Goal: Transaction & Acquisition: Purchase product/service

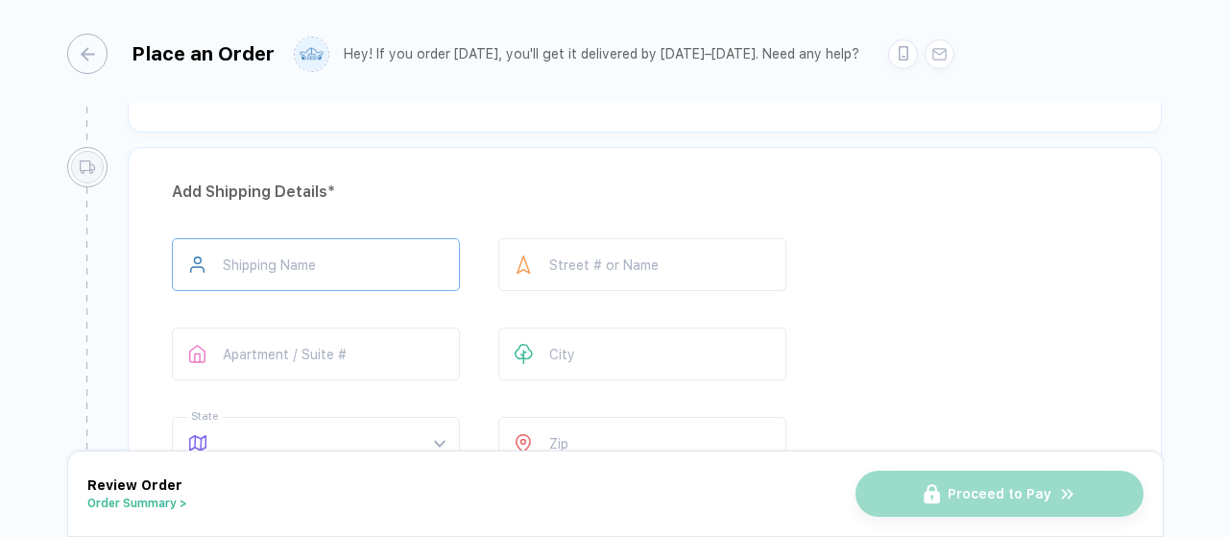
scroll to position [1300, 0]
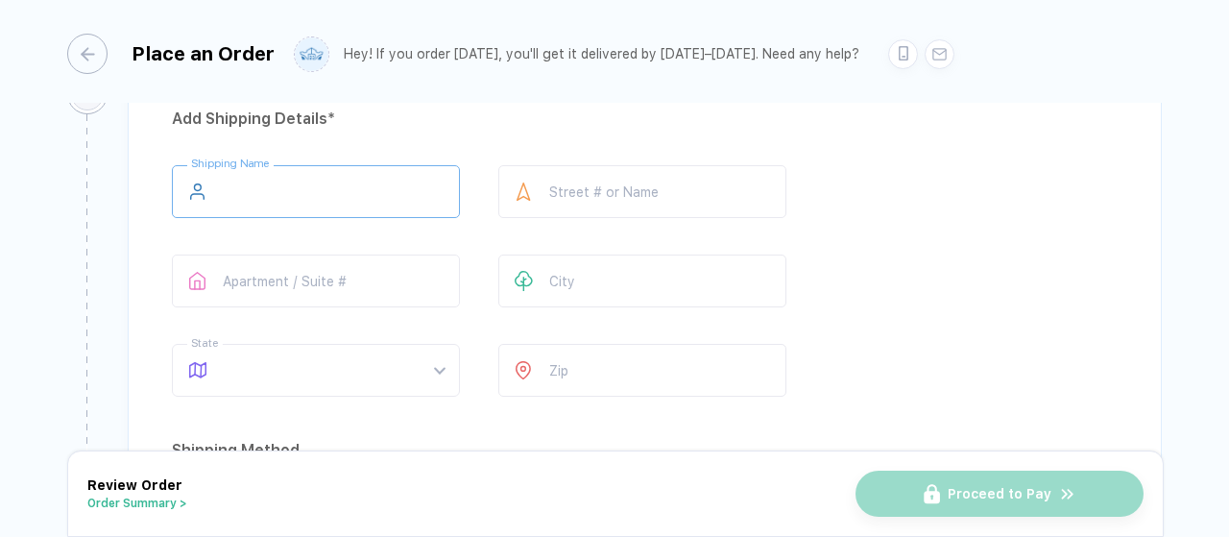
click at [300, 173] on input "text" at bounding box center [316, 191] width 288 height 53
type input "****"
click at [271, 168] on input "****" at bounding box center [316, 191] width 288 height 53
click at [273, 168] on input "****" at bounding box center [316, 191] width 288 height 53
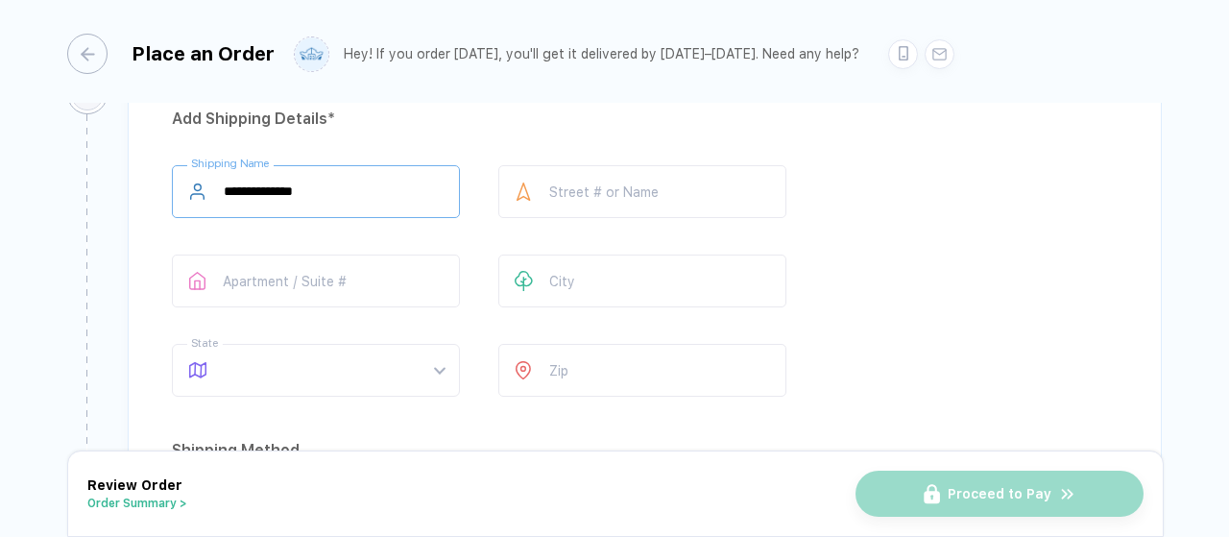
type input "**********"
click at [534, 173] on div at bounding box center [523, 191] width 51 height 53
click at [561, 185] on input "text" at bounding box center [642, 191] width 288 height 53
type input "**********"
click at [567, 270] on input "text" at bounding box center [642, 280] width 288 height 53
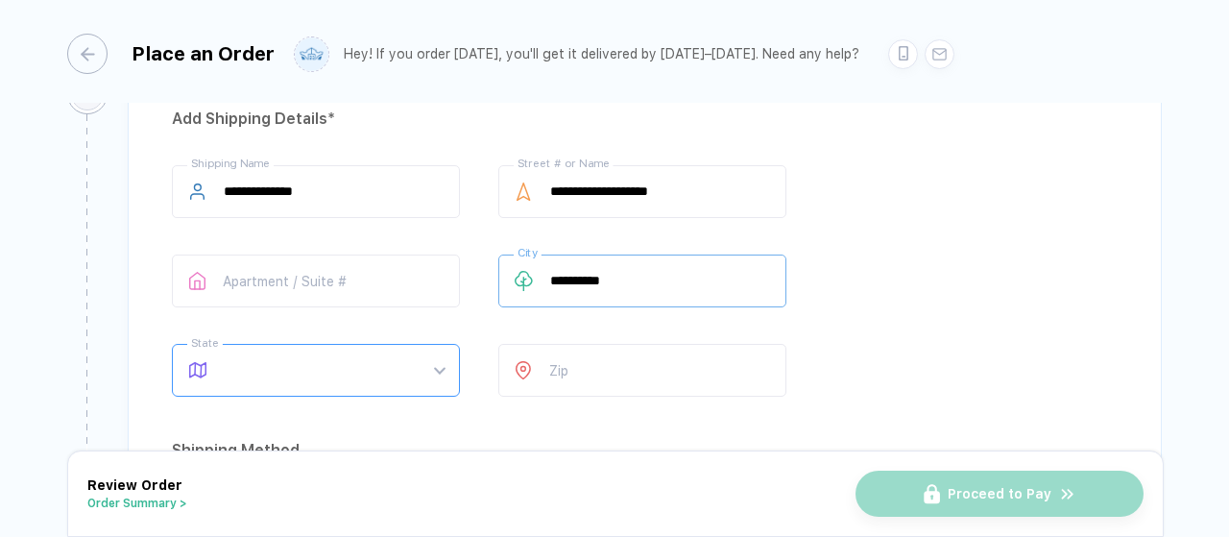
click at [357, 372] on span at bounding box center [334, 370] width 221 height 51
type input "**********"
click at [357, 372] on div "*" at bounding box center [316, 370] width 288 height 53
type input "**"
click at [209, 307] on div "PA" at bounding box center [308, 304] width 234 height 21
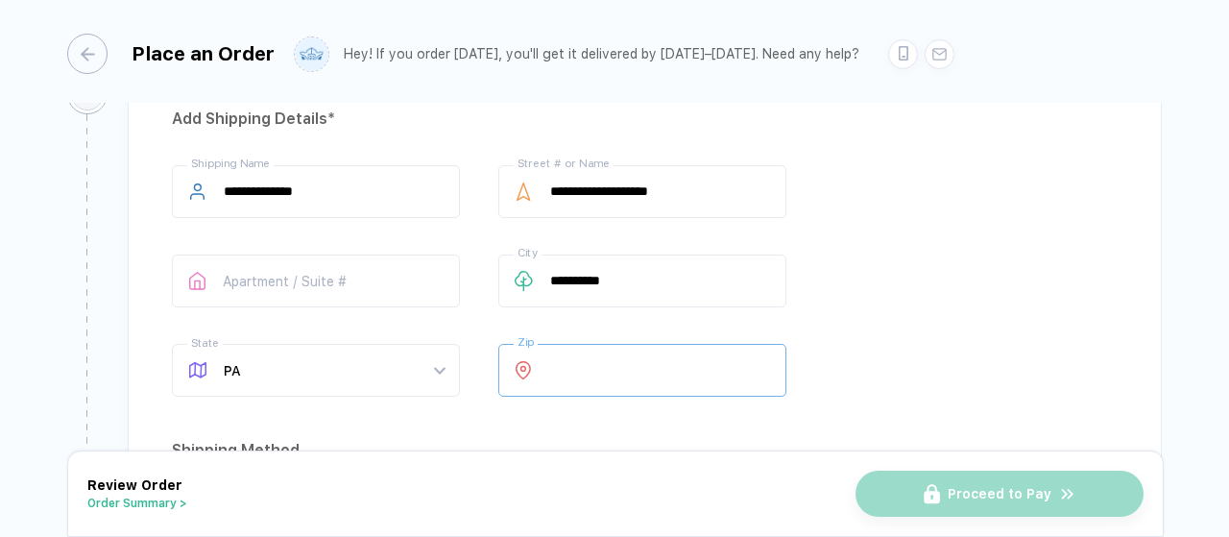
click at [607, 348] on input "number" at bounding box center [642, 370] width 288 height 53
click at [582, 356] on input "number" at bounding box center [642, 370] width 288 height 53
click at [561, 360] on input "number" at bounding box center [642, 370] width 288 height 53
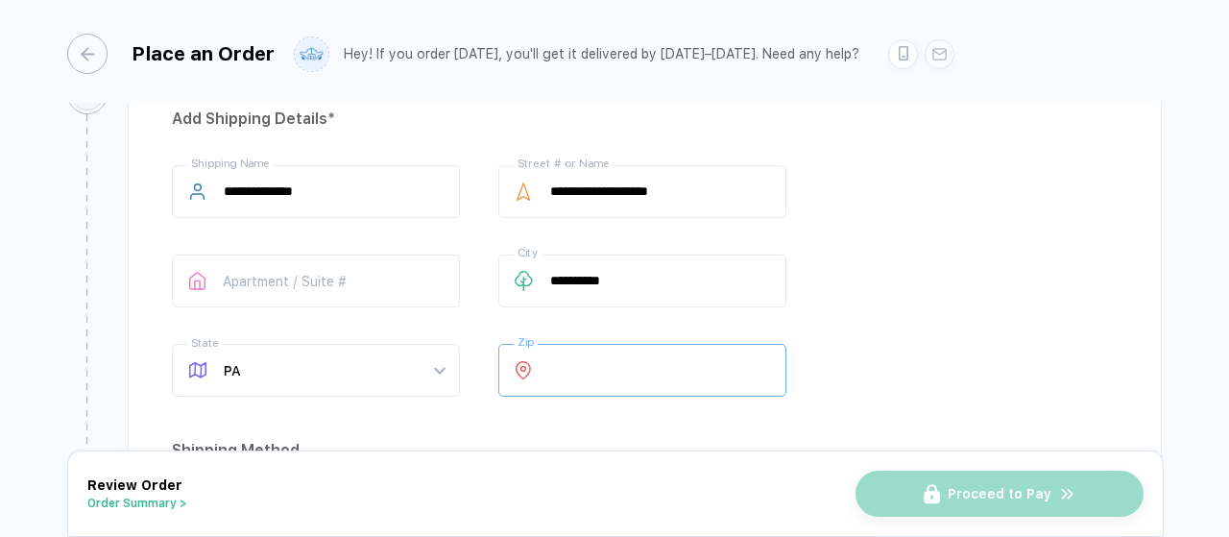
drag, startPoint x: 547, startPoint y: 358, endPoint x: 561, endPoint y: 360, distance: 13.6
click at [561, 360] on input "number" at bounding box center [642, 370] width 288 height 53
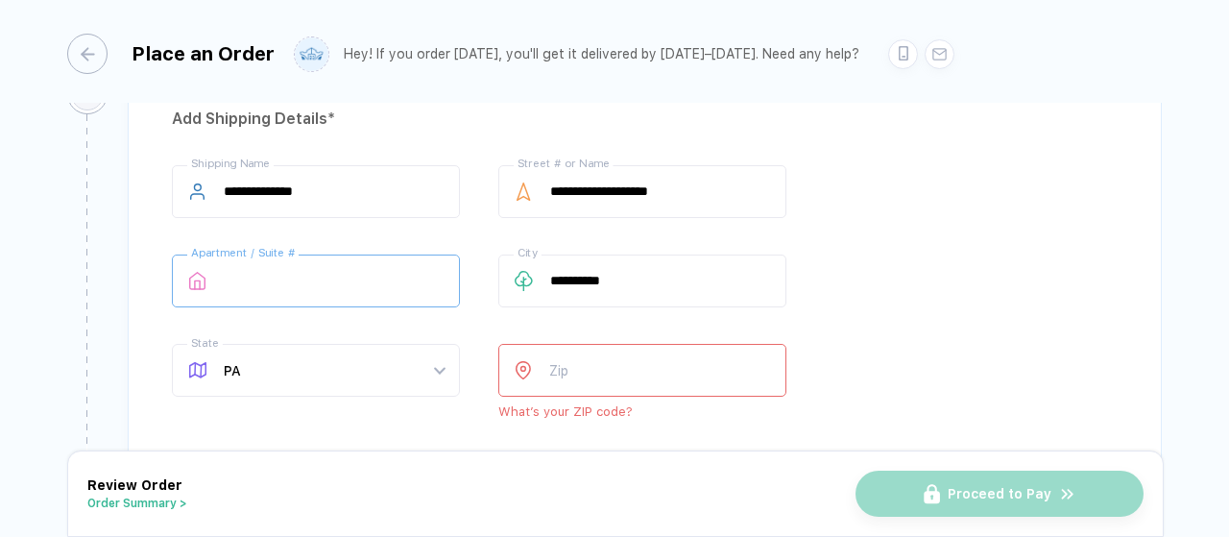
click at [303, 274] on input "text" at bounding box center [316, 280] width 288 height 53
drag, startPoint x: 271, startPoint y: 268, endPoint x: 303, endPoint y: 274, distance: 33.1
click at [303, 274] on input "text" at bounding box center [316, 280] width 288 height 53
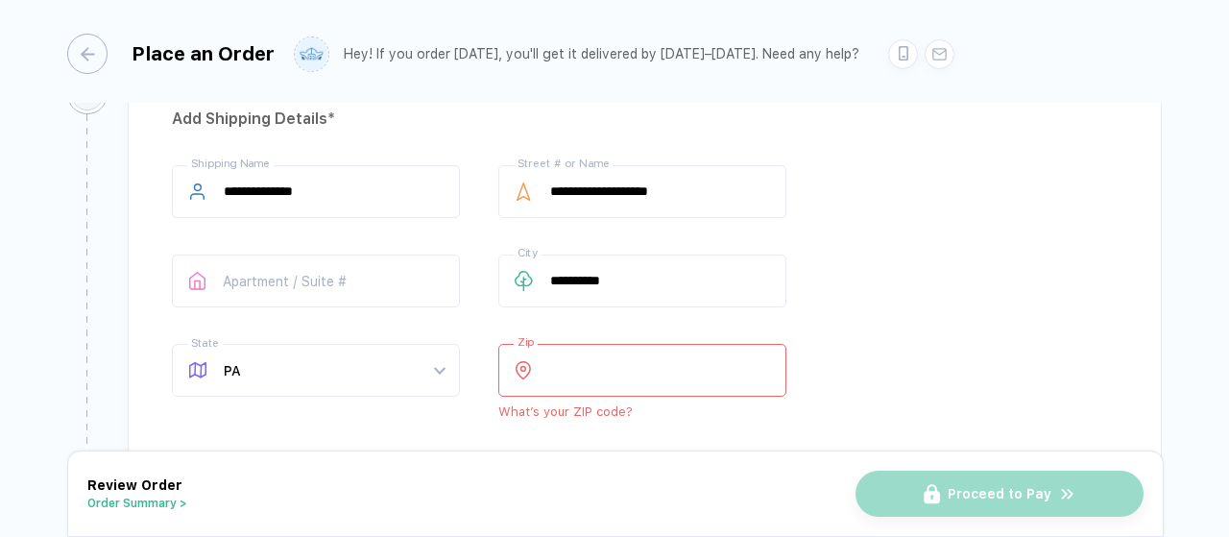
click at [557, 362] on input "number" at bounding box center [642, 370] width 288 height 53
click at [569, 366] on input "number" at bounding box center [642, 370] width 288 height 53
click at [566, 364] on input "number" at bounding box center [642, 370] width 288 height 53
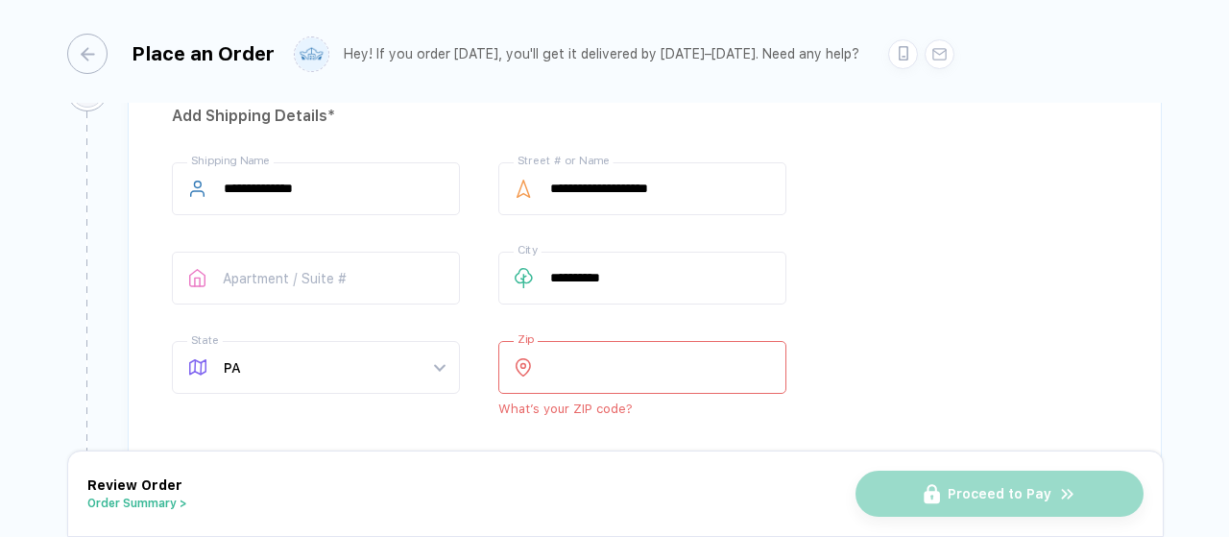
click at [566, 364] on input "number" at bounding box center [642, 367] width 288 height 53
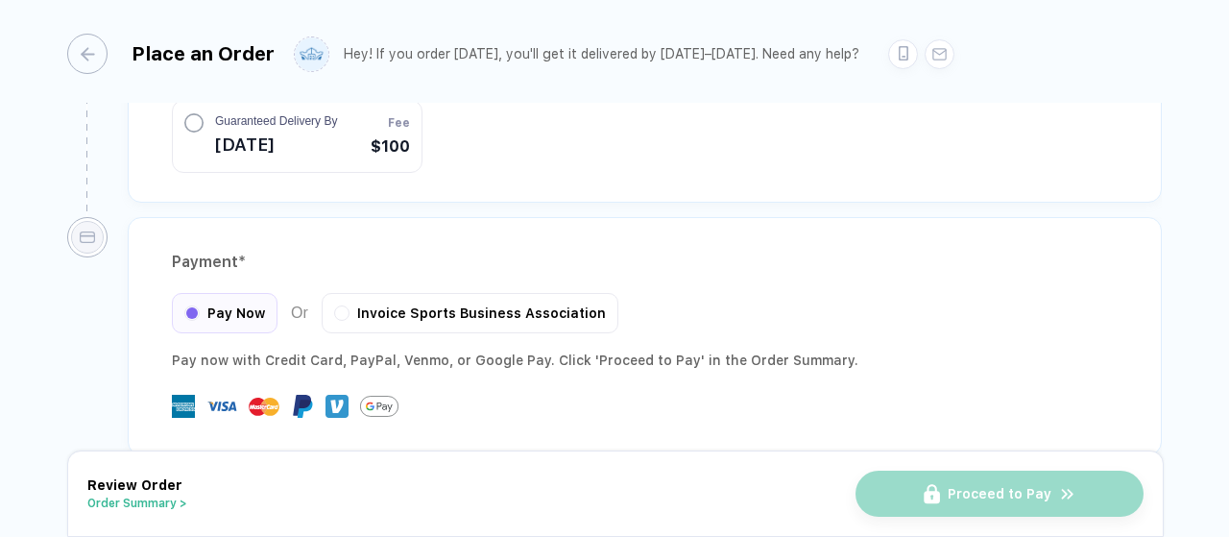
scroll to position [1936, 0]
type input "*****"
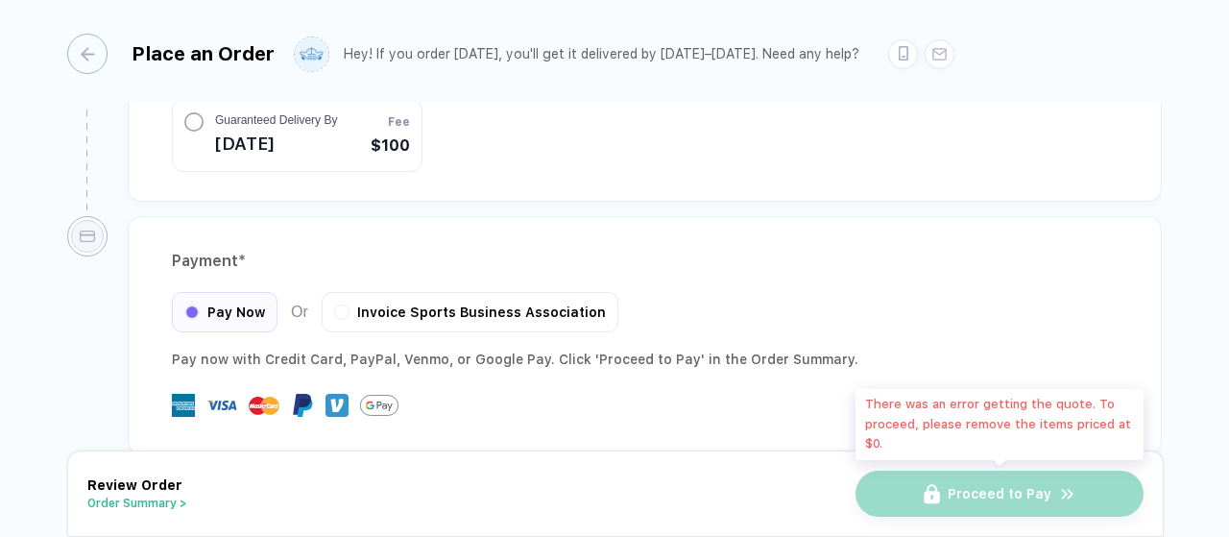
click at [923, 487] on div "Proceed to Pay" at bounding box center [999, 493] width 288 height 46
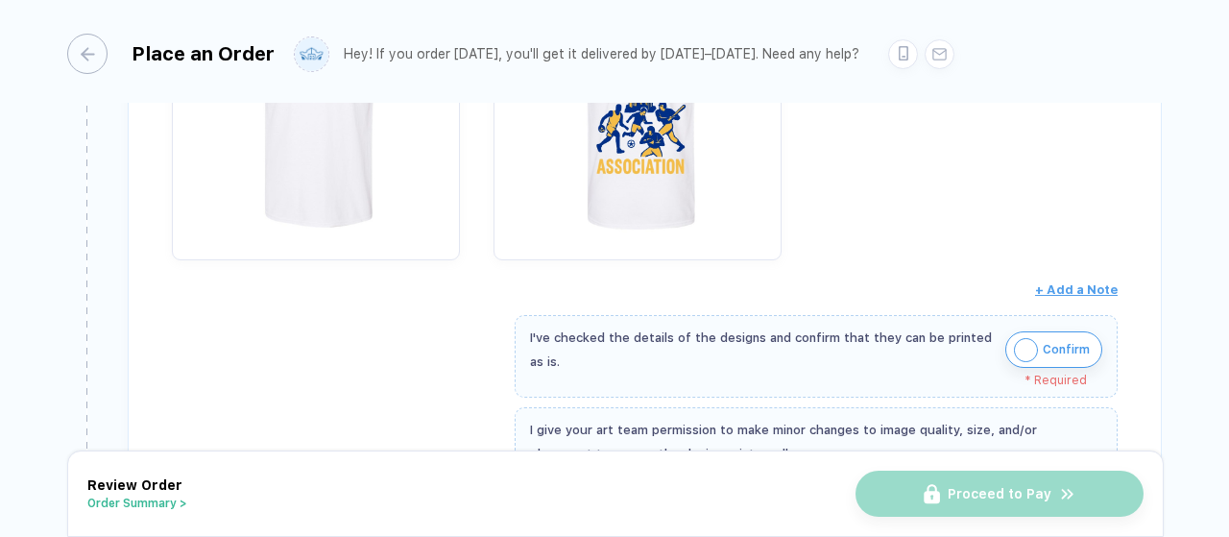
scroll to position [475, 0]
click at [1017, 341] on img "button" at bounding box center [1026, 349] width 24 height 24
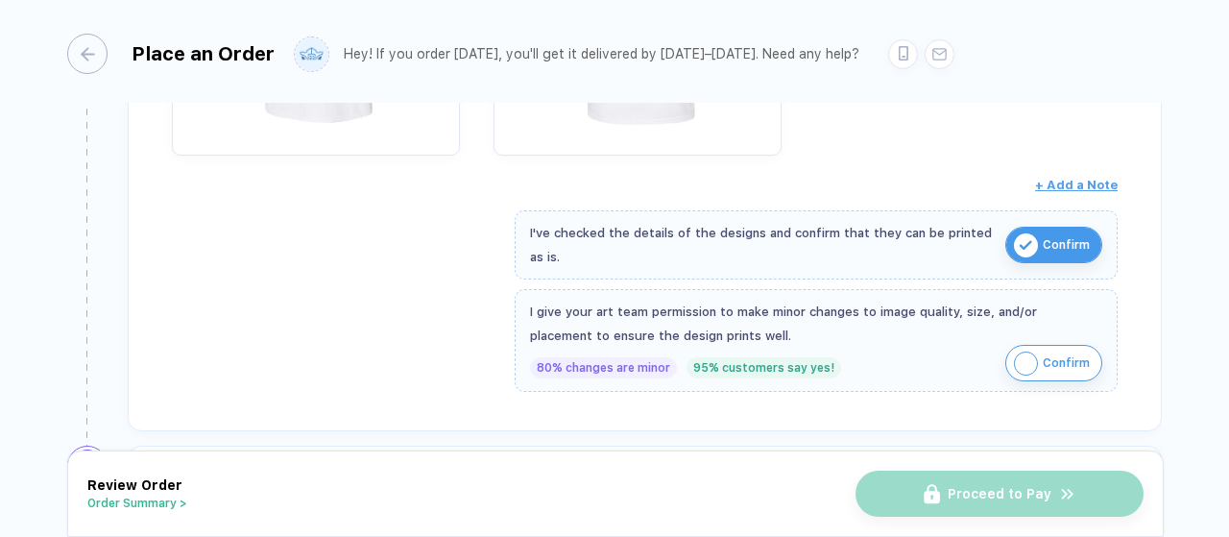
scroll to position [579, 0]
click at [1025, 351] on img "button" at bounding box center [1026, 363] width 24 height 24
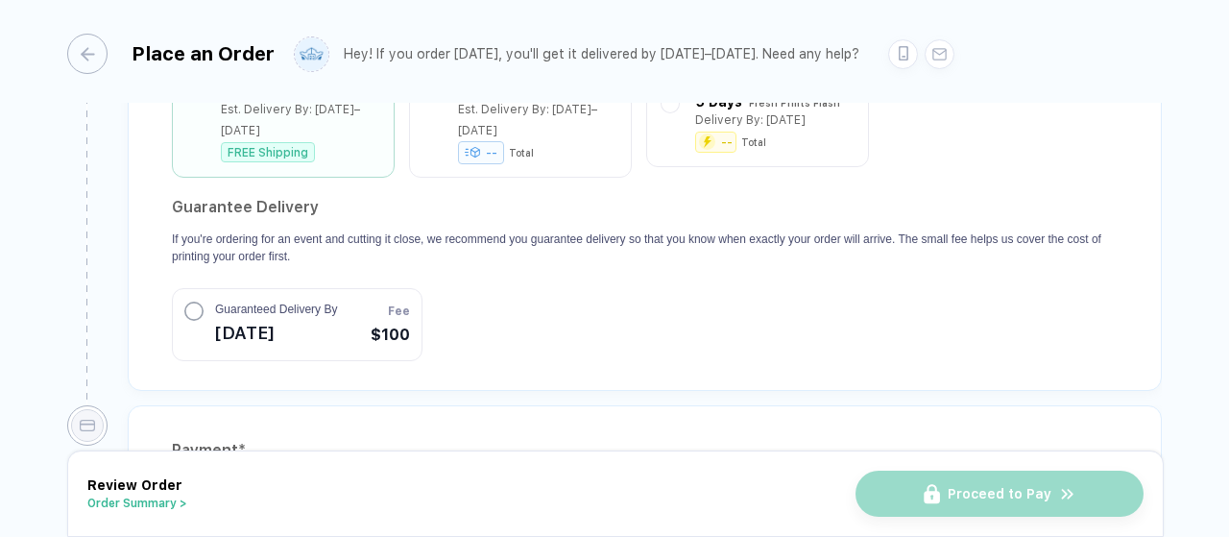
scroll to position [1761, 0]
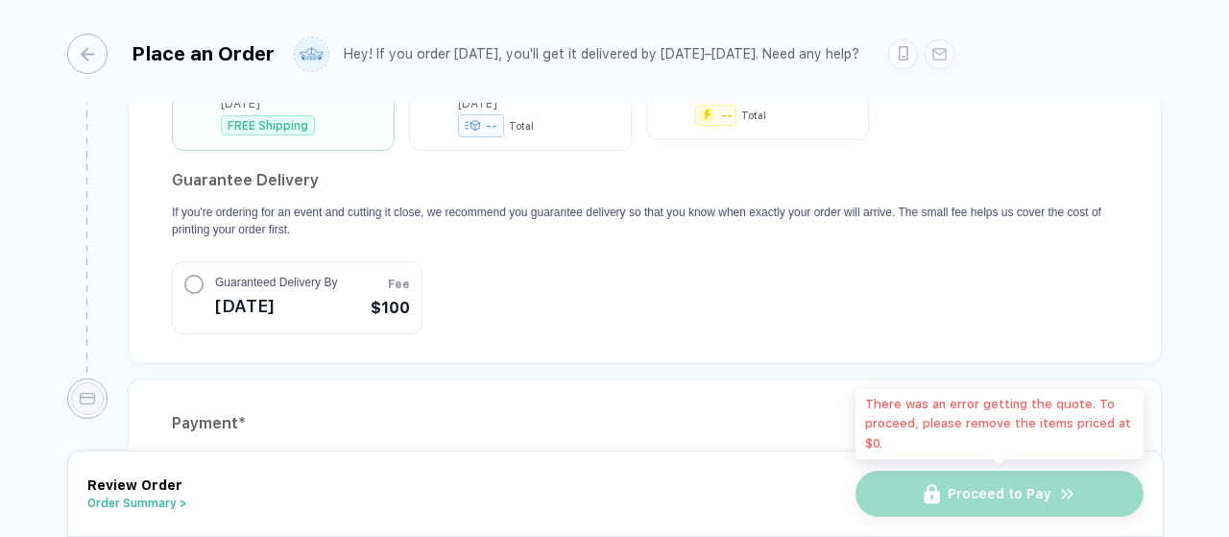
click at [957, 489] on div "Proceed to Pay" at bounding box center [999, 493] width 288 height 46
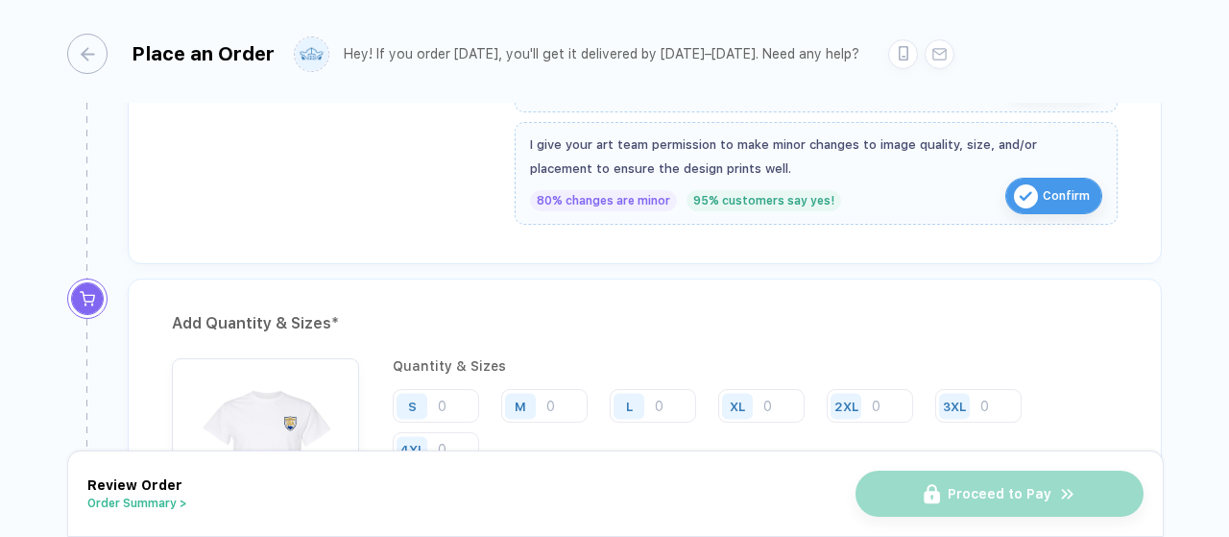
scroll to position [748, 0]
click at [660, 396] on input "number" at bounding box center [653, 404] width 86 height 34
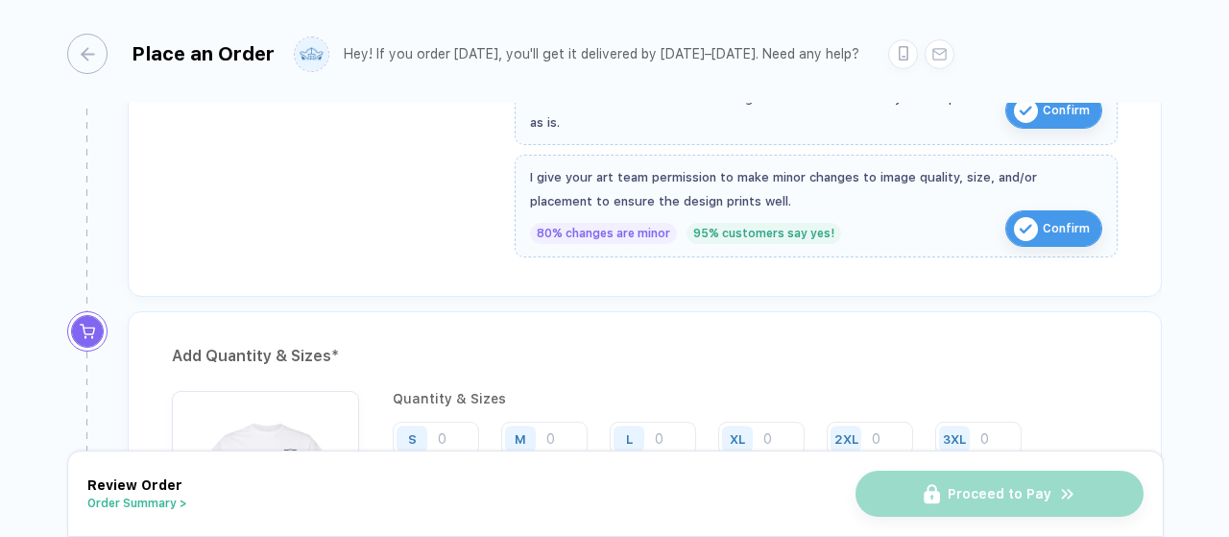
drag, startPoint x: 559, startPoint y: 350, endPoint x: 574, endPoint y: 303, distance: 49.5
click at [574, 311] on div "Add Quantity & Sizes * Quantity & Sizes S M L XL 2XL 3XL 4XL" at bounding box center [645, 472] width 1034 height 322
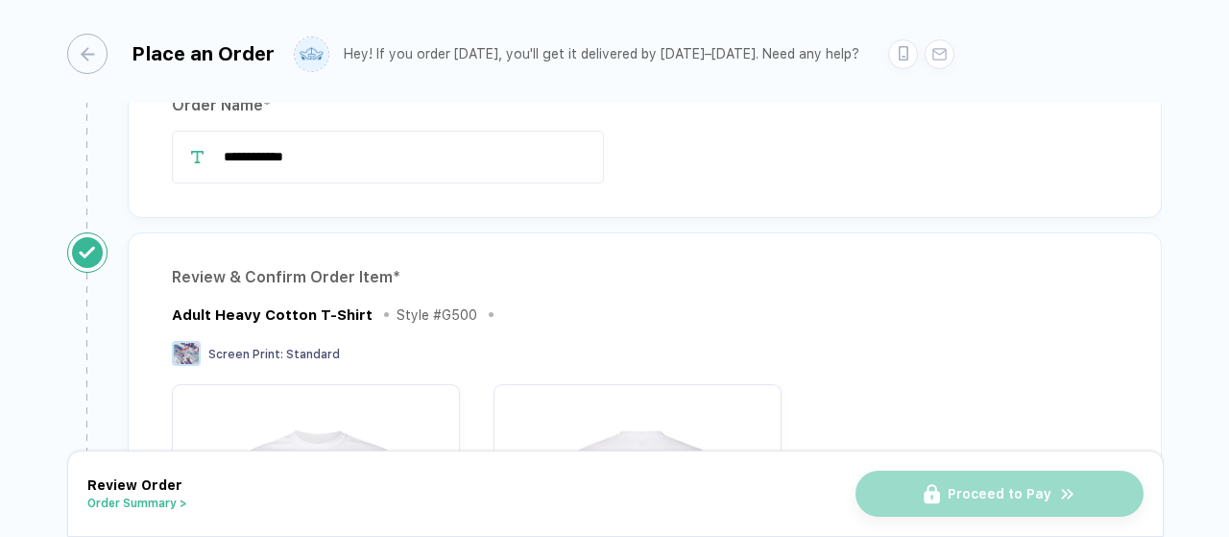
scroll to position [0, 0]
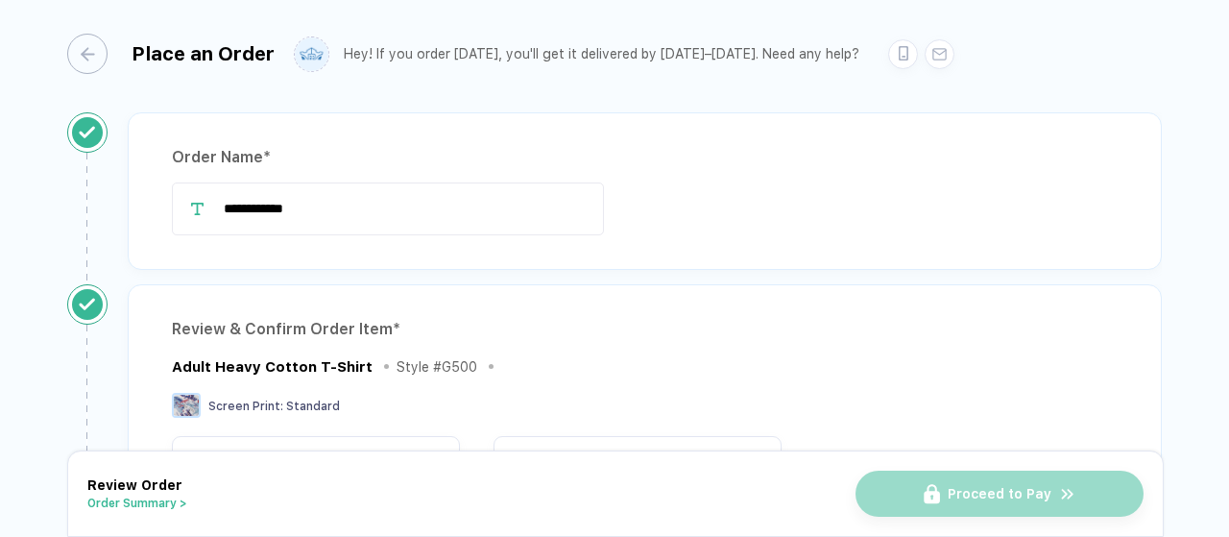
click at [919, 496] on div "Proceed to Pay" at bounding box center [999, 493] width 288 height 46
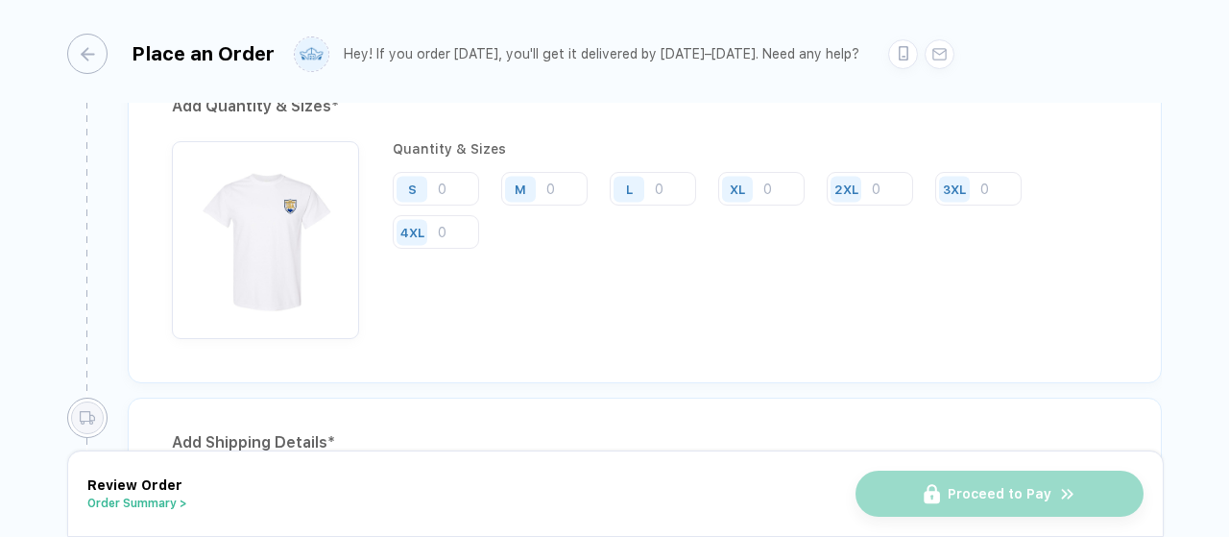
scroll to position [966, 0]
click at [441, 179] on input "number" at bounding box center [436, 186] width 86 height 34
click at [472, 240] on div "4XL" at bounding box center [443, 230] width 101 height 36
click at [465, 160] on div "Quantity & Sizes S M L XL 2XL 3XL 4XL" at bounding box center [755, 237] width 725 height 198
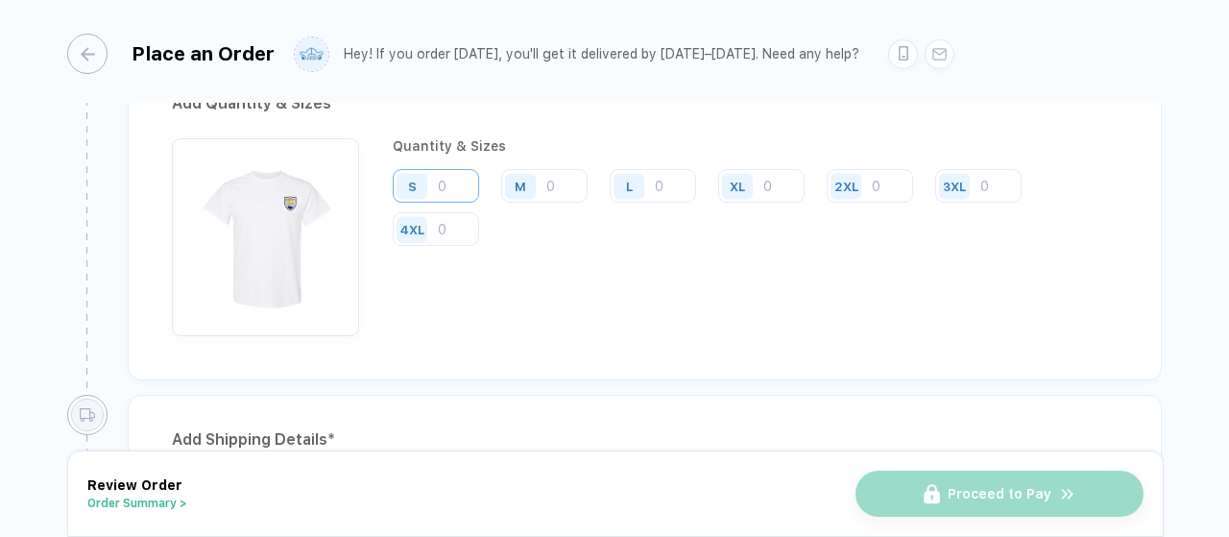
click at [461, 176] on input "number" at bounding box center [436, 186] width 86 height 34
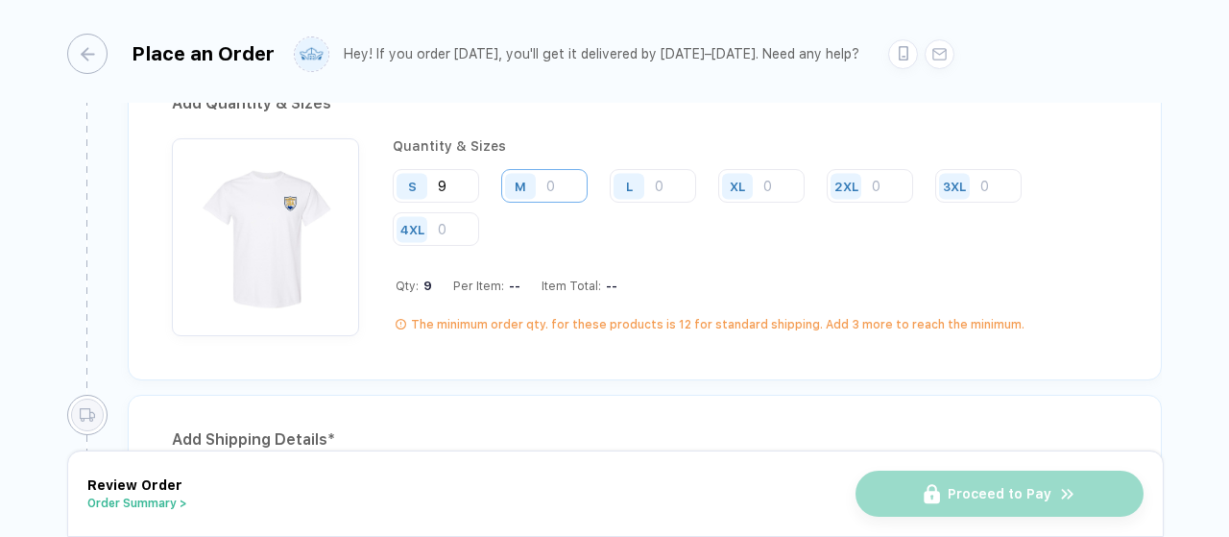
type input "9"
click at [555, 185] on input "number" at bounding box center [544, 186] width 86 height 34
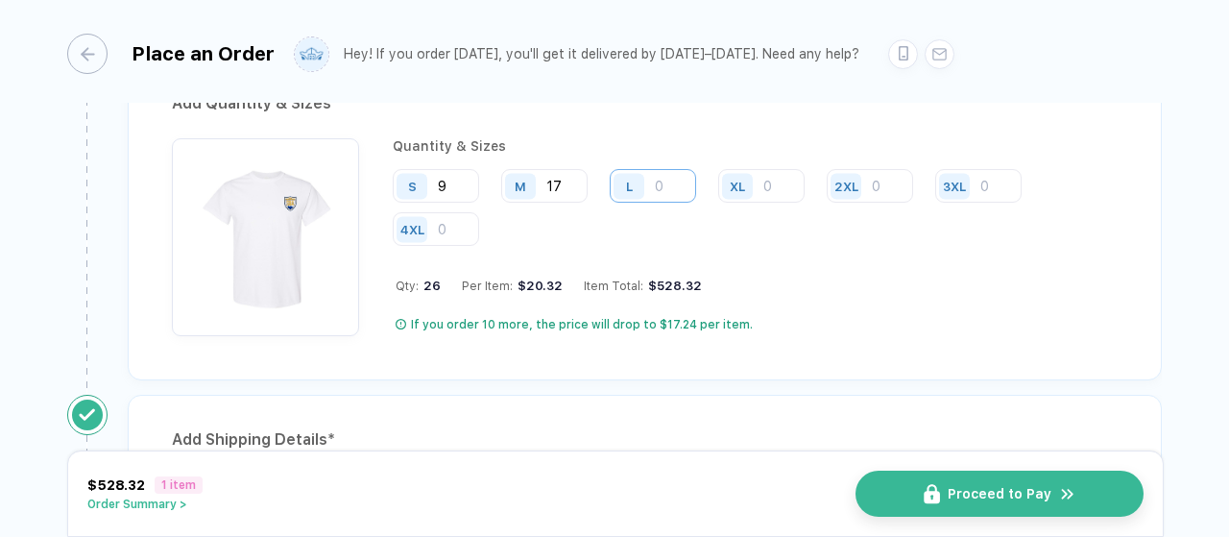
type input "17"
click at [665, 170] on input "number" at bounding box center [653, 186] width 86 height 34
click at [654, 183] on input "number" at bounding box center [653, 186] width 86 height 34
type input "18"
click at [767, 176] on input "number" at bounding box center [761, 186] width 86 height 34
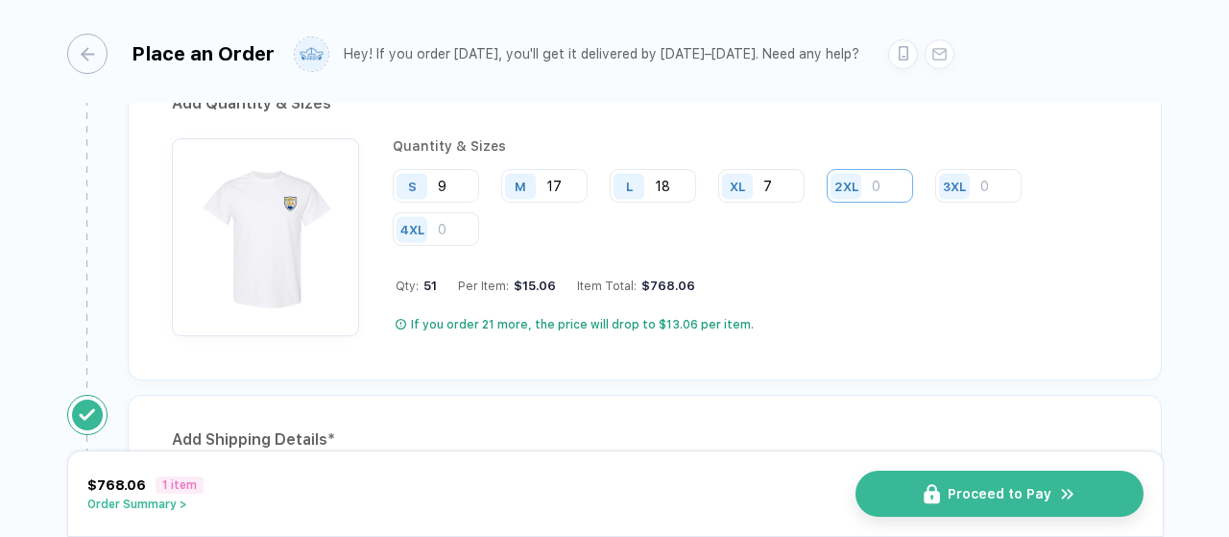
type input "7"
click at [870, 180] on input "number" at bounding box center [870, 186] width 86 height 34
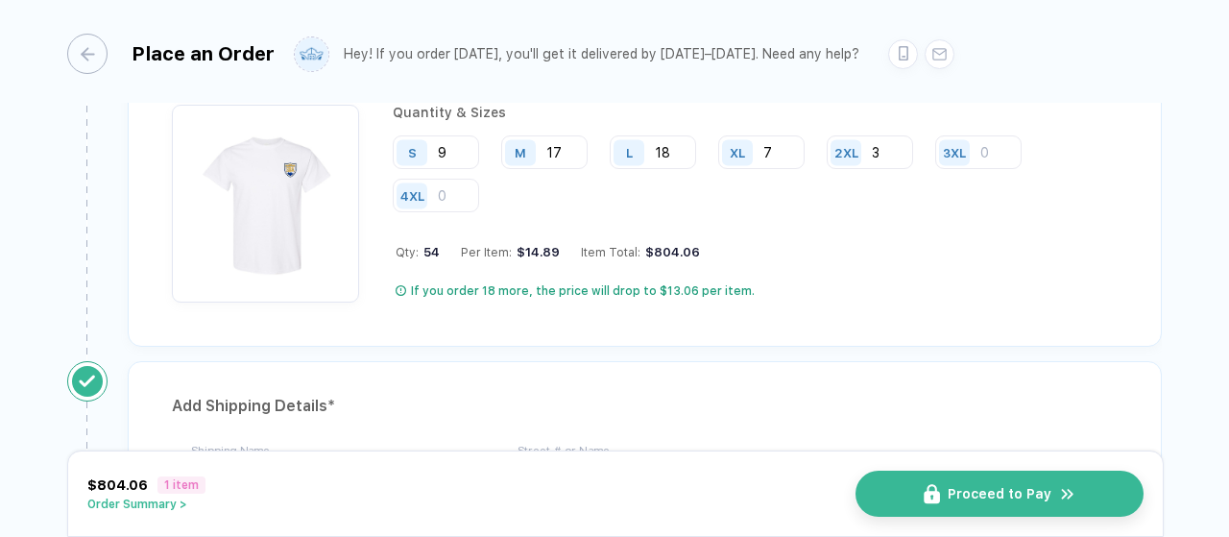
type input "3"
click at [801, 204] on div "S 9 M 17 L 18 XL 7 2XL 3 3XL 4XL" at bounding box center [755, 174] width 725 height 79
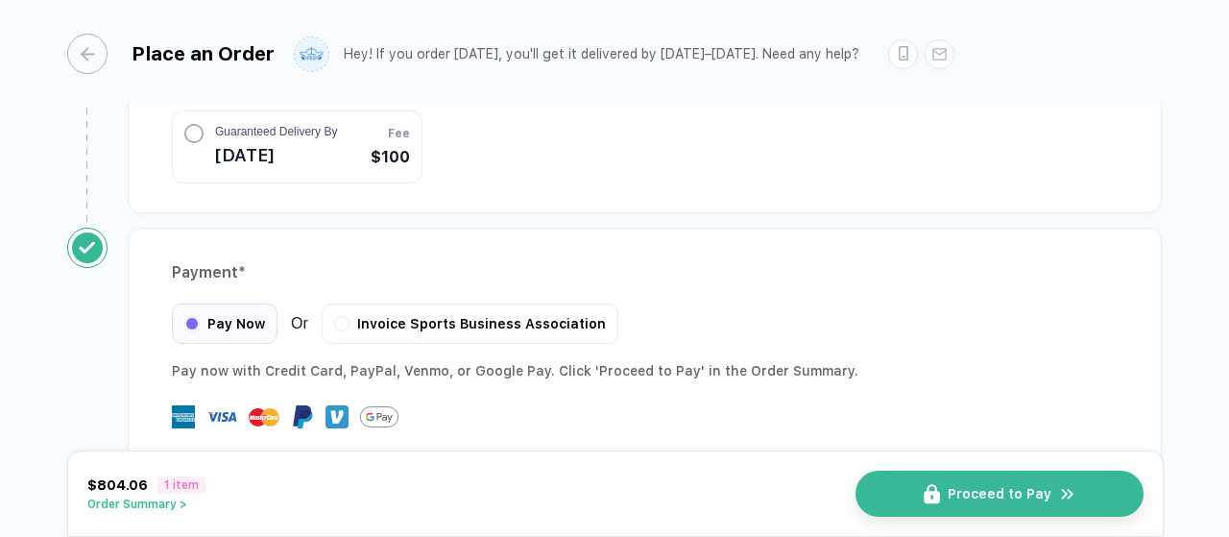
scroll to position [1923, 0]
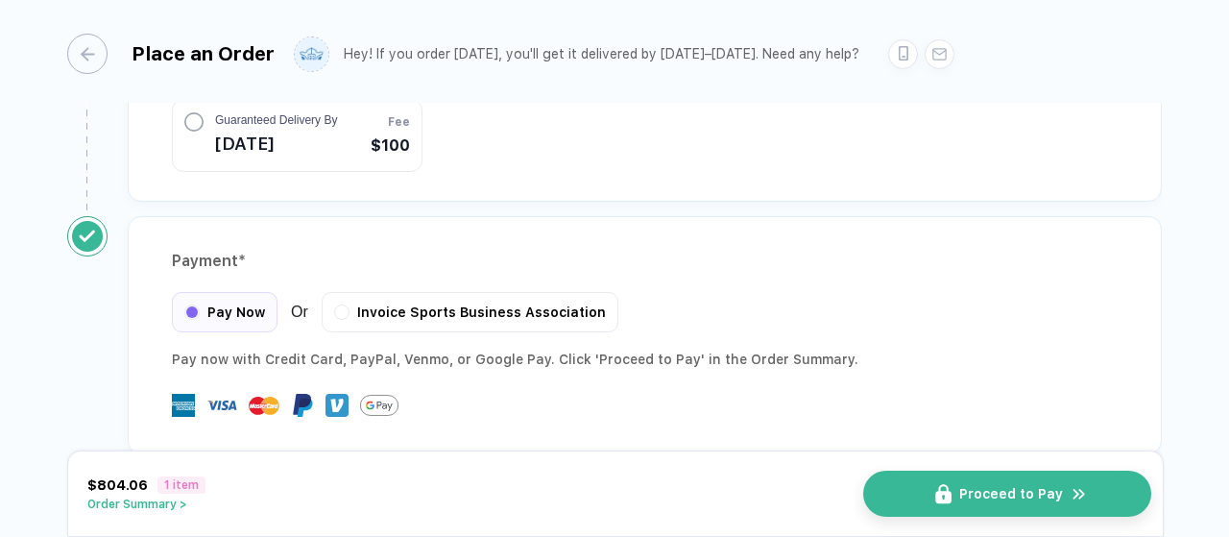
click at [933, 484] on button "Proceed to Pay" at bounding box center [1007, 493] width 288 height 46
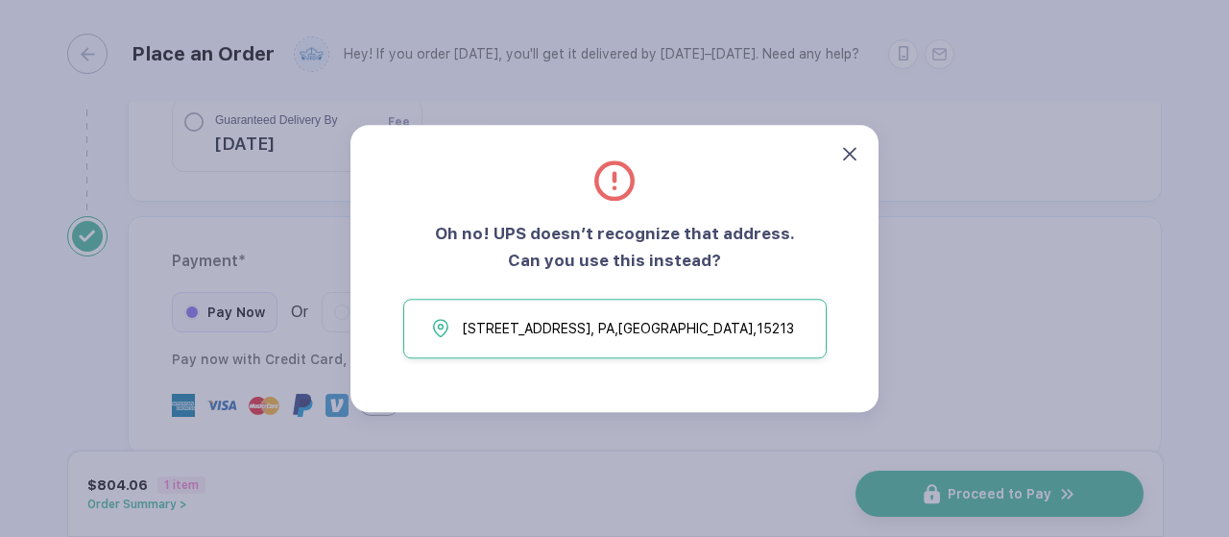
click at [851, 149] on icon at bounding box center [849, 153] width 13 height 13
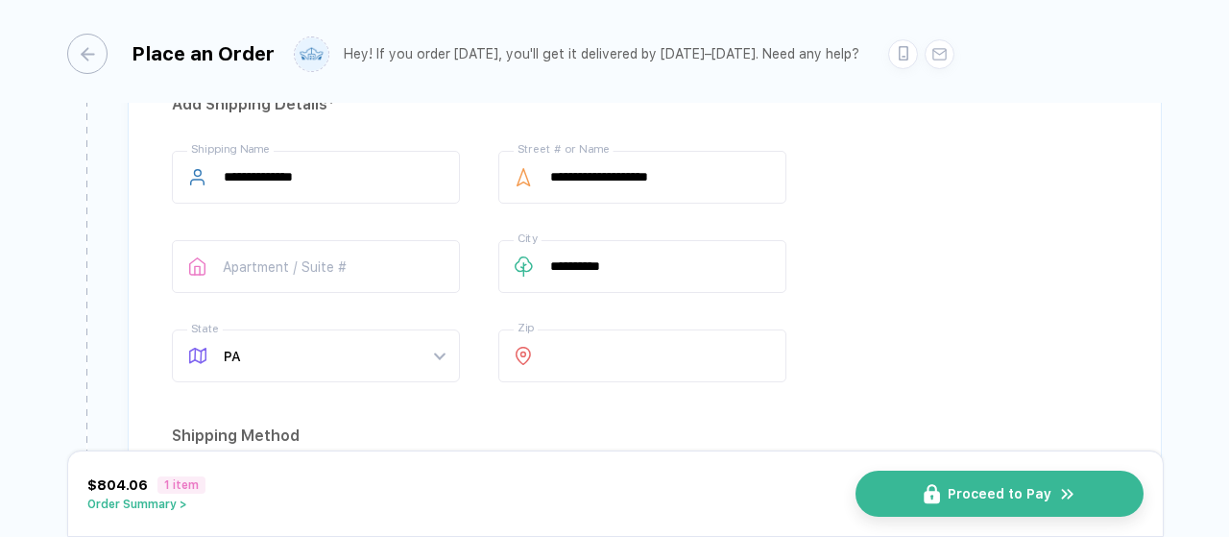
scroll to position [1276, 0]
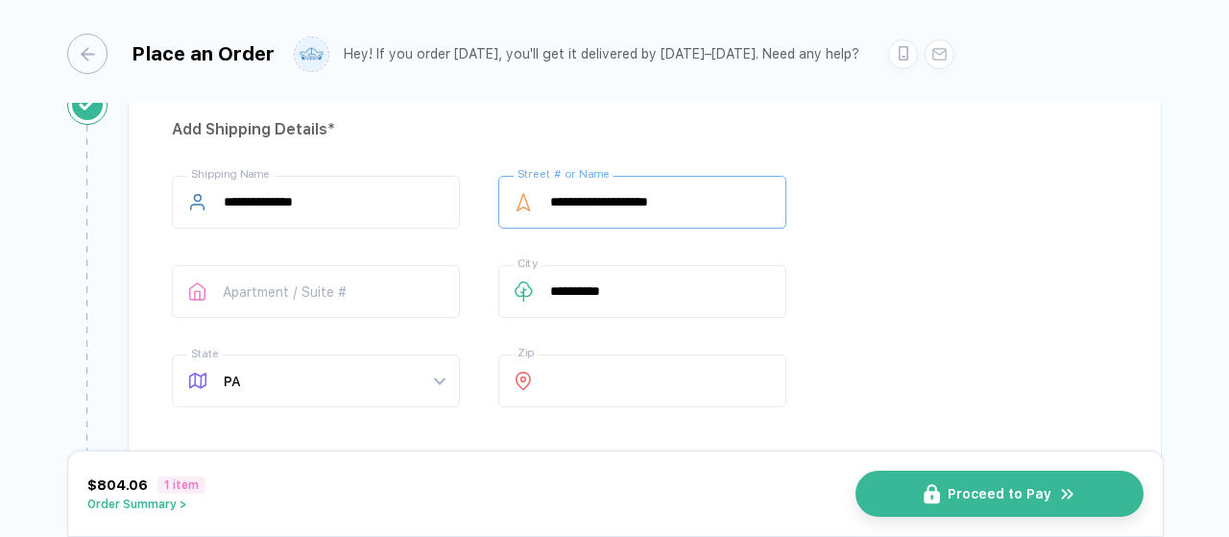
click at [695, 186] on input "**********" at bounding box center [642, 202] width 288 height 53
type input "**********"
click at [849, 243] on div "**********" at bounding box center [645, 295] width 946 height 239
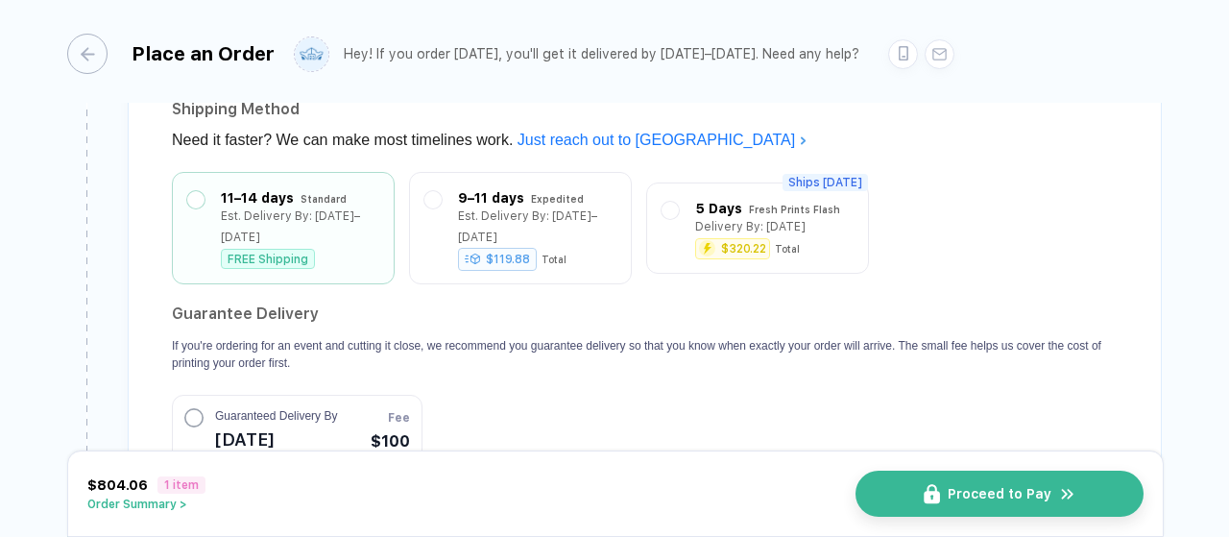
scroll to position [1681, 0]
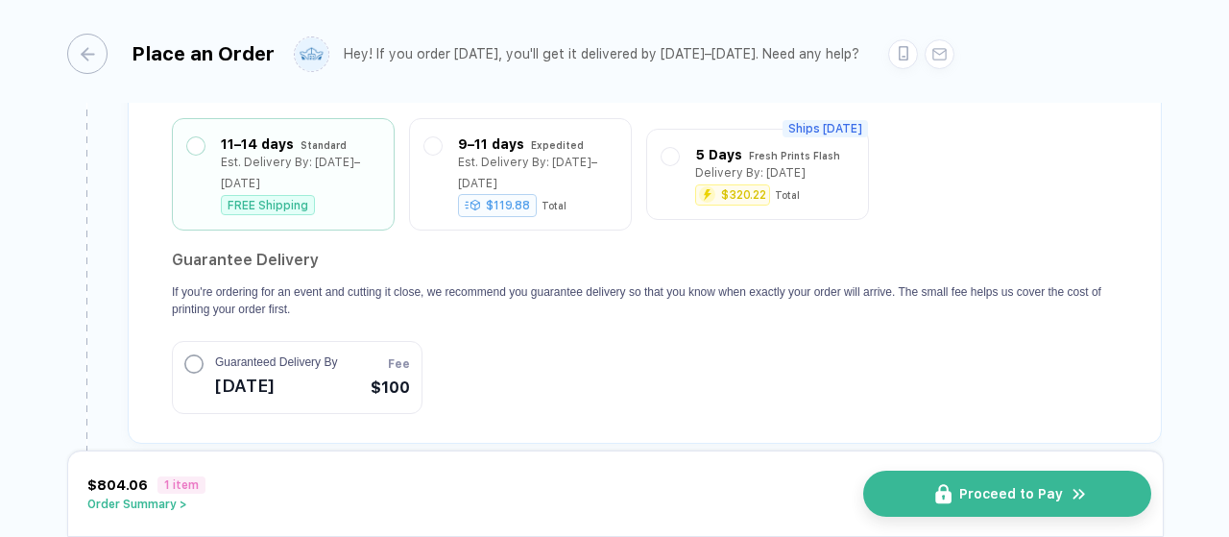
click at [966, 484] on button "Proceed to Pay" at bounding box center [1007, 493] width 288 height 46
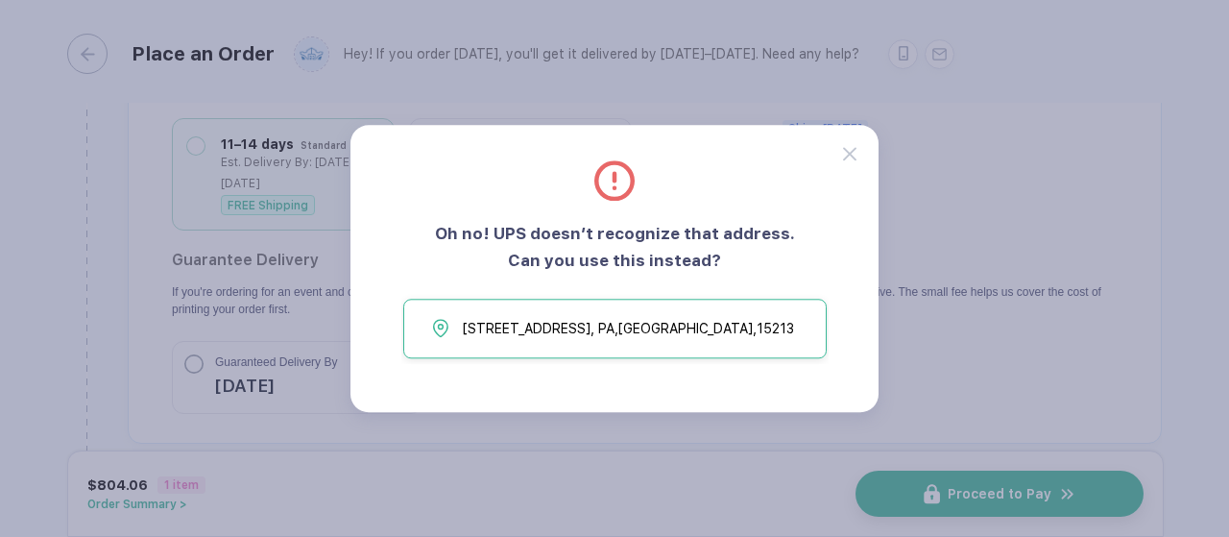
click at [853, 143] on div at bounding box center [861, 143] width 36 height 36
click at [853, 146] on div at bounding box center [861, 143] width 36 height 36
click at [851, 153] on icon at bounding box center [849, 153] width 13 height 13
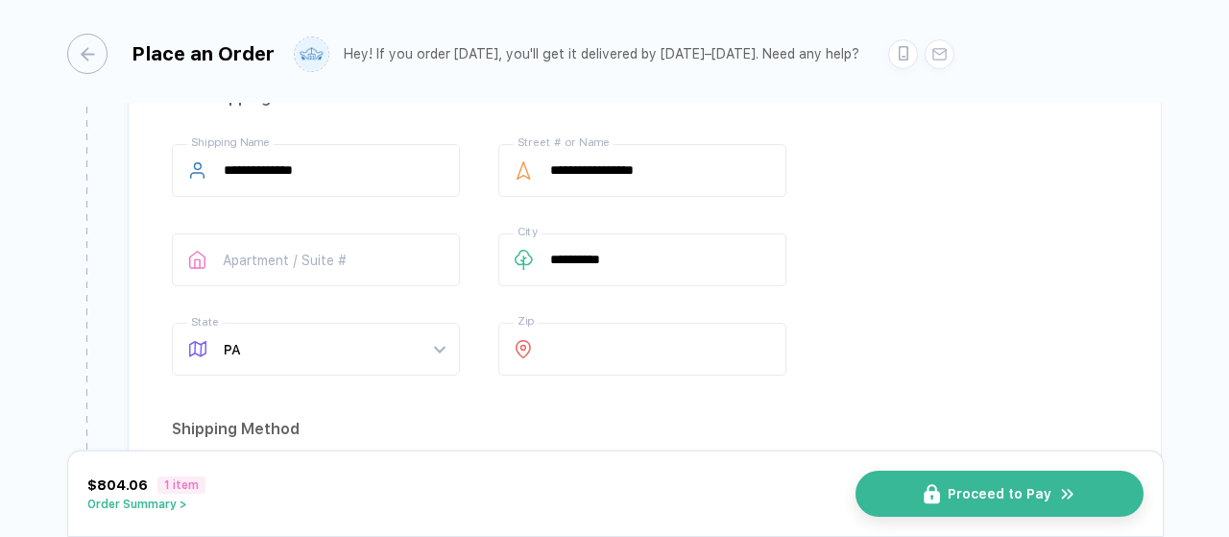
scroll to position [1309, 0]
click at [626, 264] on input "**********" at bounding box center [642, 257] width 288 height 53
click at [315, 266] on input "text" at bounding box center [316, 257] width 288 height 53
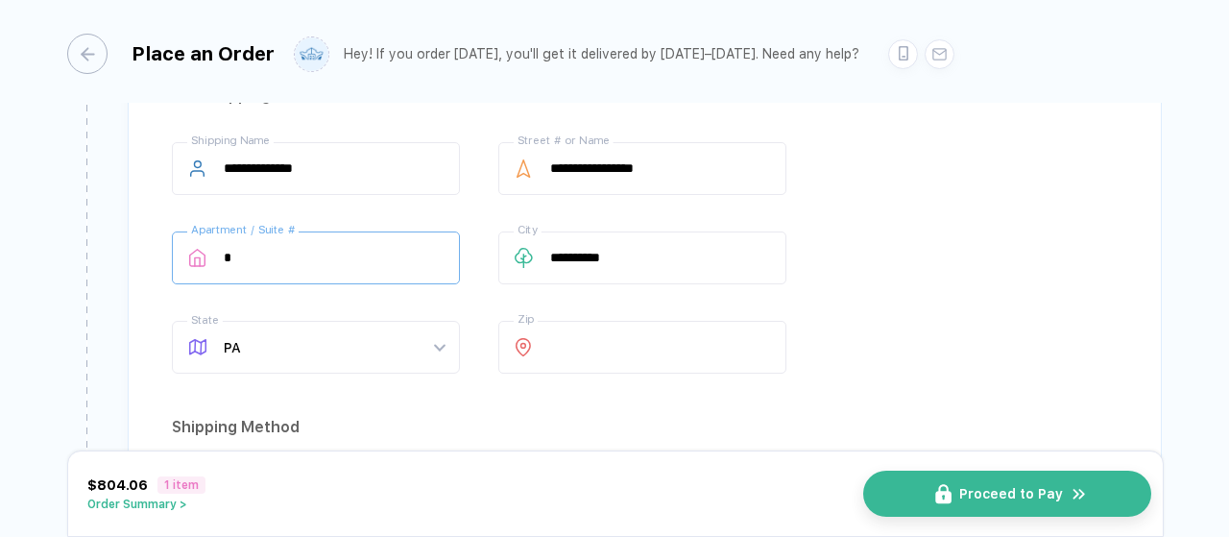
type input "*"
click at [984, 496] on span "Proceed to Pay" at bounding box center [1011, 493] width 104 height 15
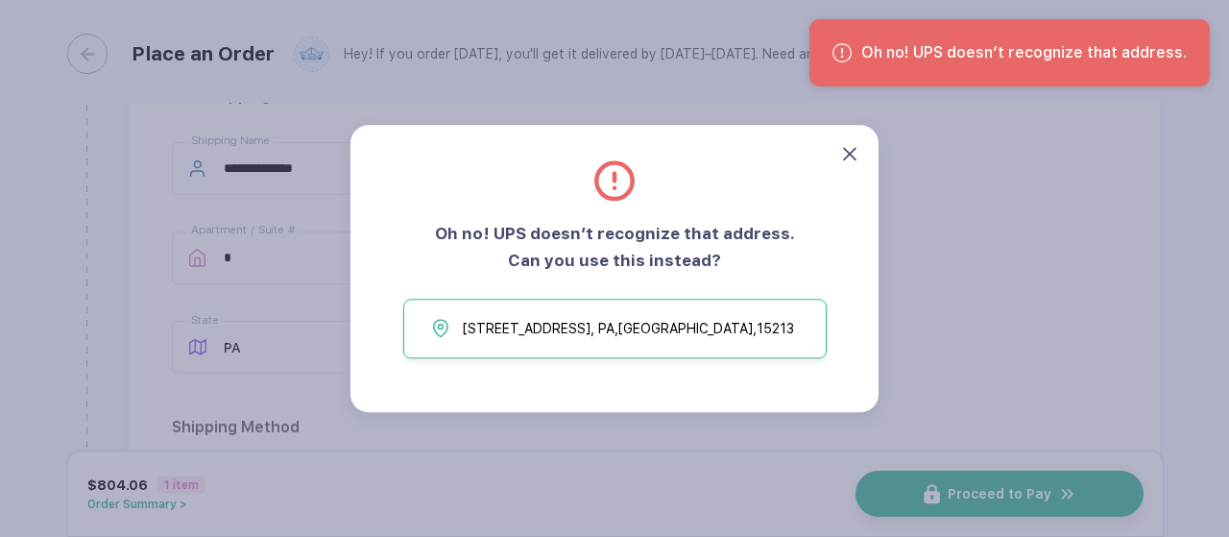
click at [847, 150] on icon at bounding box center [849, 153] width 13 height 13
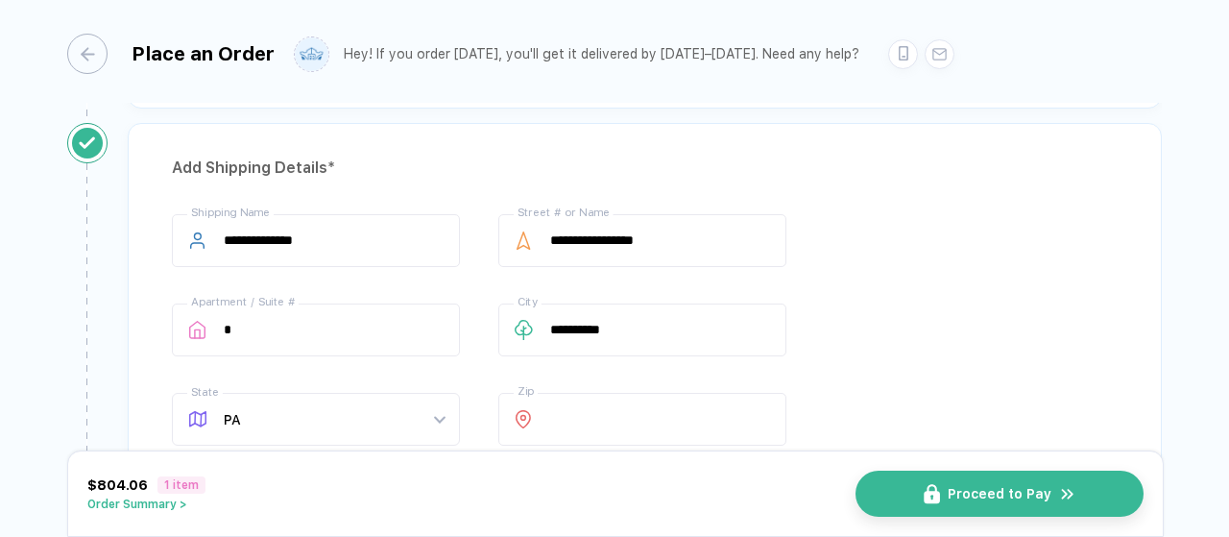
scroll to position [1236, 0]
click at [636, 239] on input "**********" at bounding box center [642, 241] width 288 height 53
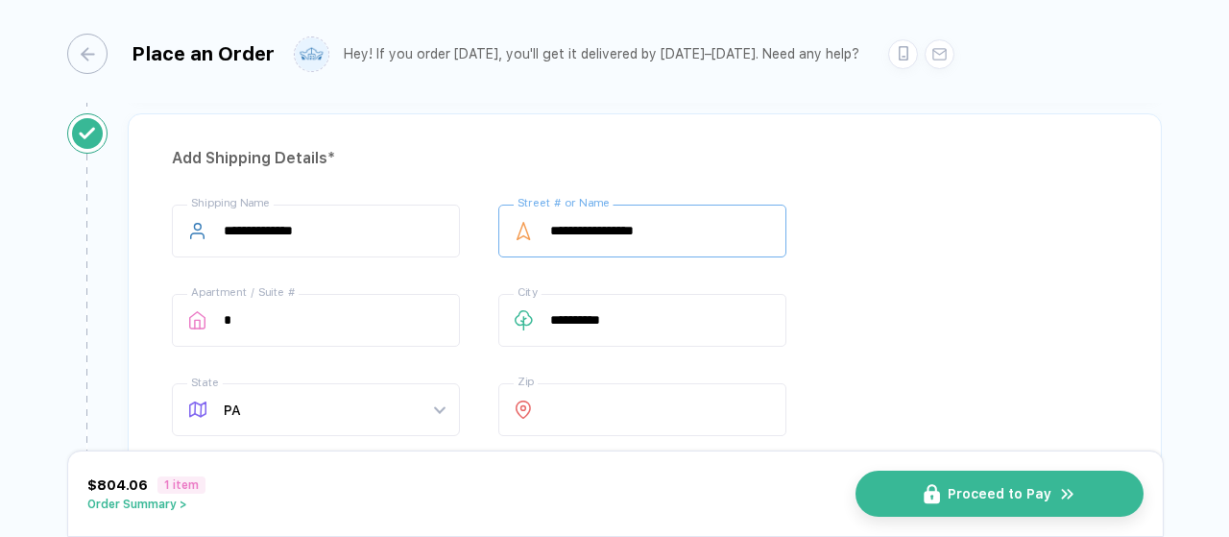
scroll to position [1248, 0]
click at [588, 321] on input "**********" at bounding box center [642, 319] width 288 height 53
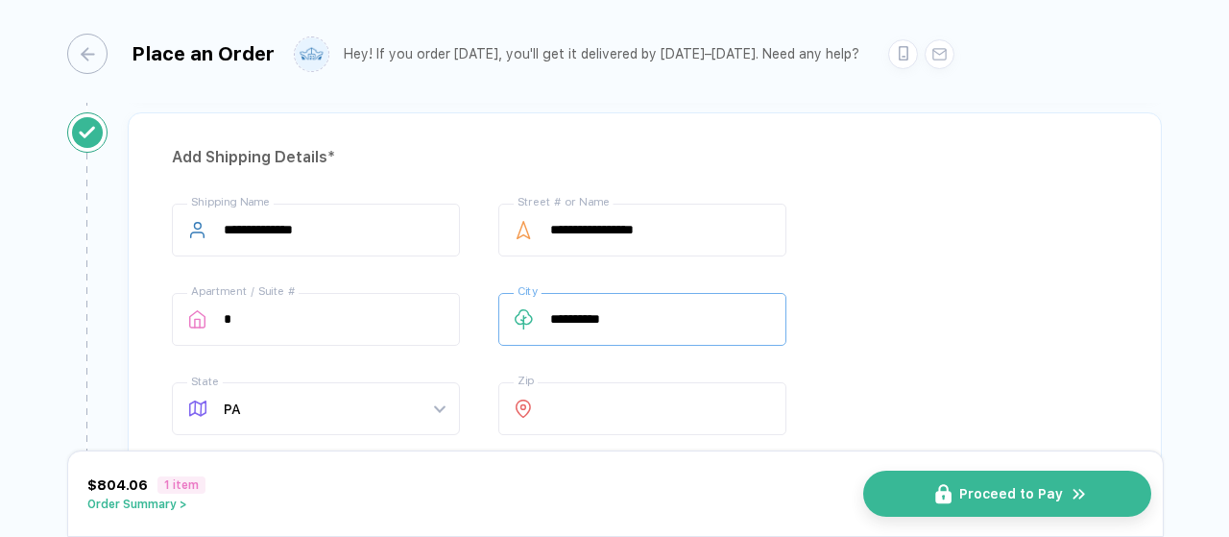
type input "**********"
click at [984, 490] on span "Proceed to Pay" at bounding box center [1011, 493] width 104 height 15
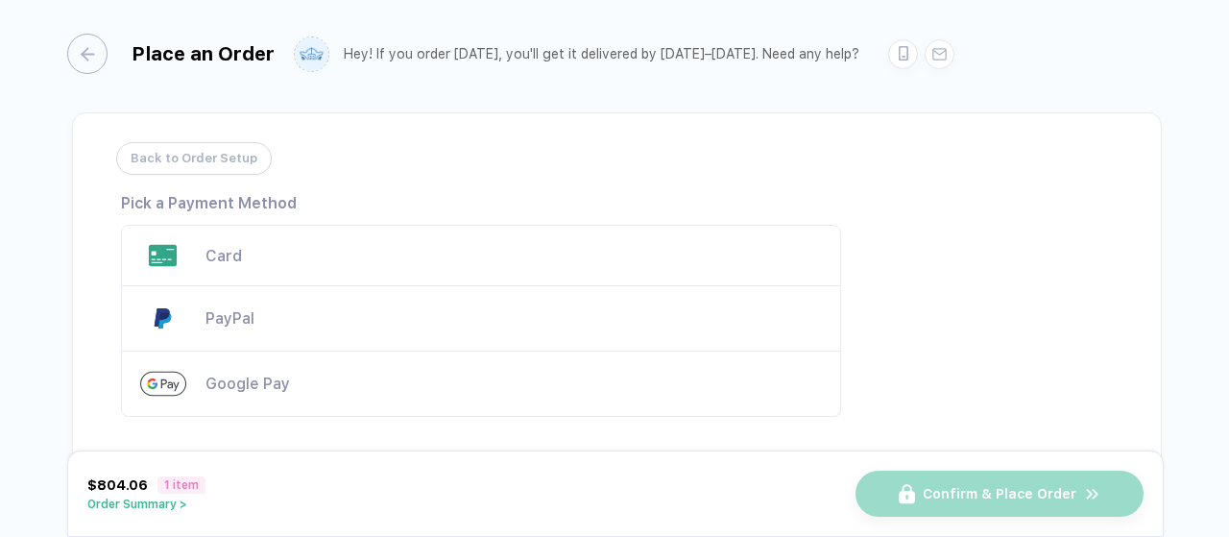
click at [303, 243] on div "Card" at bounding box center [481, 255] width 720 height 61
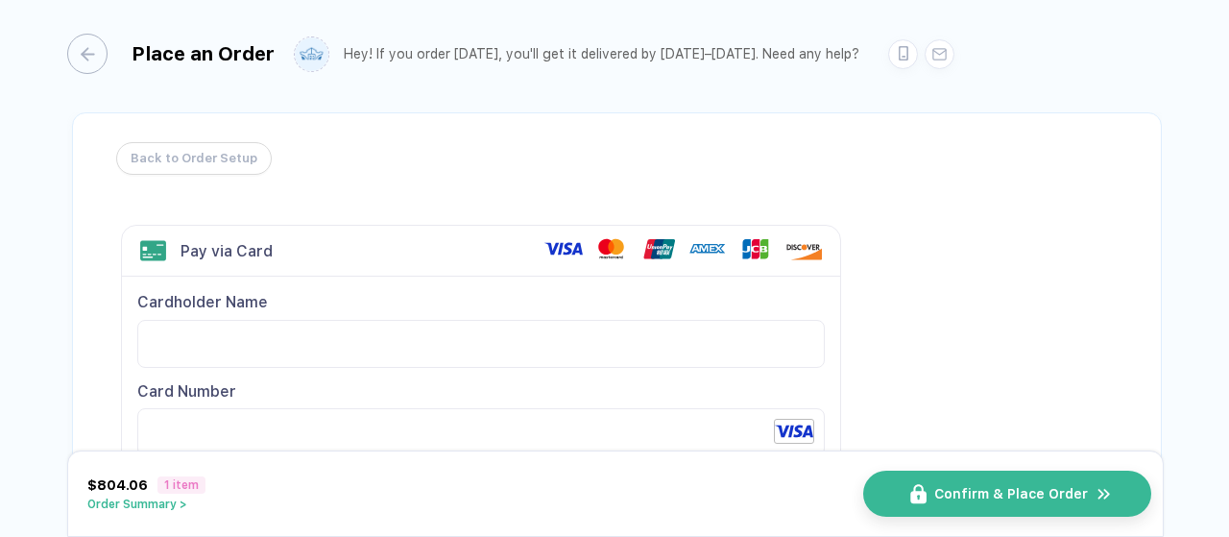
click at [995, 492] on span "Confirm & Place Order" at bounding box center [1011, 493] width 154 height 15
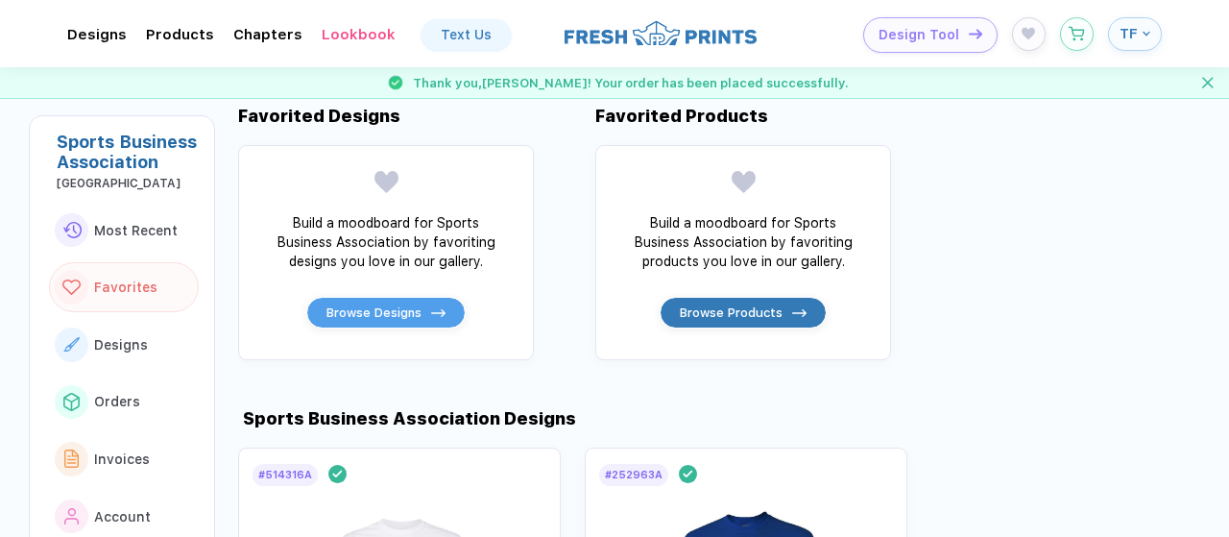
scroll to position [995, 0]
drag, startPoint x: 540, startPoint y: 292, endPoint x: 552, endPoint y: 277, distance: 19.1
click at [552, 277] on div "Favorited Designs Build a moodboard for Sports Business Association by favoriti…" at bounding box center [733, 232] width 991 height 254
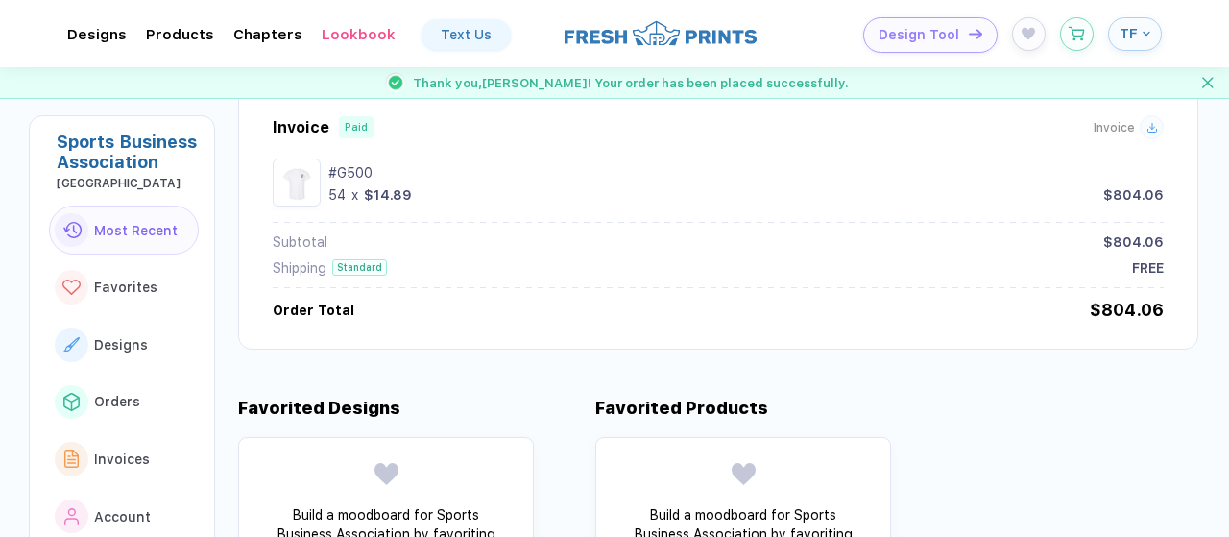
scroll to position [720, 0]
